Goal: Answer question/provide support: Answer question/provide support

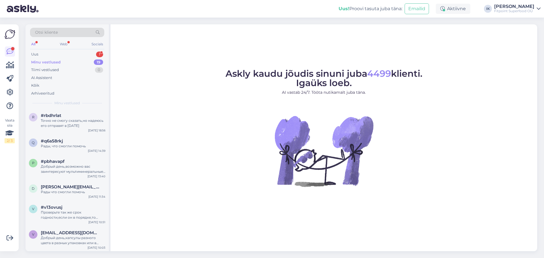
click at [51, 55] on div "Uus 1" at bounding box center [67, 54] width 74 height 8
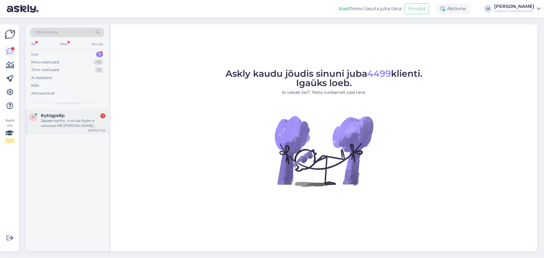
click at [84, 118] on div "#yktgps8p 1" at bounding box center [73, 115] width 65 height 5
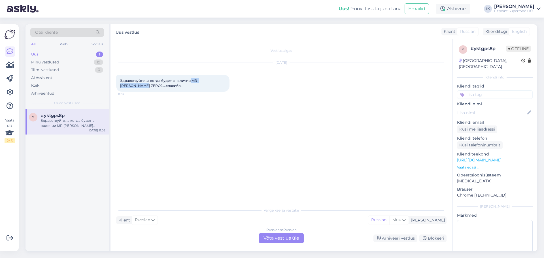
drag, startPoint x: 191, startPoint y: 80, endPoint x: 129, endPoint y: 87, distance: 61.9
click at [129, 87] on span "Здравствуйте...а когда будет в наличии MR DJEMIUS ZERO?....спасибо.." at bounding box center [159, 82] width 78 height 9
copy span "MR DJEMIUS ZERO"
click at [501, 158] on link "https://fitpoint.ee/ru/mr-djemius-zero/" at bounding box center [479, 160] width 44 height 5
click at [291, 237] on div "Russian to Russian Võta vestlus üle" at bounding box center [281, 238] width 45 height 10
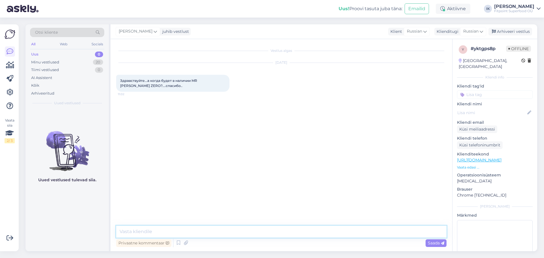
click at [262, 233] on textarea at bounding box center [281, 232] width 330 height 12
type textarea "L"
drag, startPoint x: 284, startPoint y: 231, endPoint x: 329, endPoint y: 234, distance: 45.1
click at [329, 234] on textarea "Добрый день,данного товара уже давно не поступало и вероятно не придвидется" at bounding box center [281, 232] width 330 height 12
click at [171, 231] on textarea "Добрый день,данного товара уже давно не поступало и вероятно не будет" at bounding box center [281, 232] width 330 height 12
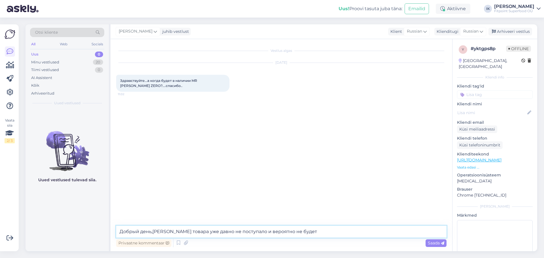
click at [167, 232] on textarea "Добрый день,данны товара уже давно не поступало и вероятно не будет" at bounding box center [281, 232] width 330 height 12
click at [187, 232] on textarea "Добрый день,данный товара уже давно не поступало и вероятно не будет" at bounding box center [281, 232] width 330 height 12
click at [242, 233] on textarea "Добрый день,данный товар уже давно не поступало и вероятно не будет" at bounding box center [281, 232] width 330 height 12
click at [302, 231] on textarea "Добрый день,данный товар уже давно не поступал и вероятно не будет" at bounding box center [281, 232] width 330 height 12
drag, startPoint x: 276, startPoint y: 232, endPoint x: 293, endPoint y: 232, distance: 17.0
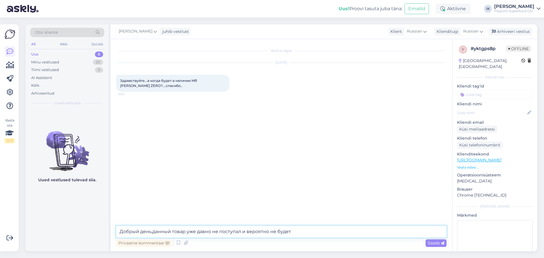
click at [293, 232] on textarea "Добрый день,данный товар уже давно не поступал и вероятно не будет" at bounding box center [281, 232] width 330 height 12
type textarea "Добрый день,данный товар уже давно не поступал и вероятно не поступит"
